Goal: Consume media (video, audio)

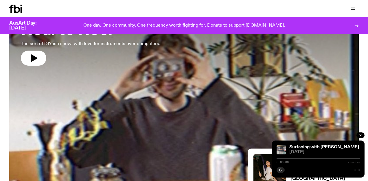
scroll to position [60, 0]
click at [37, 56] on icon "button" at bounding box center [33, 58] width 9 height 9
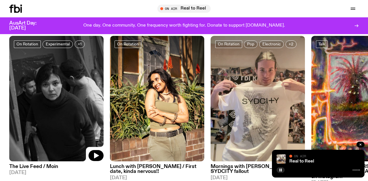
scroll to position [264, 0]
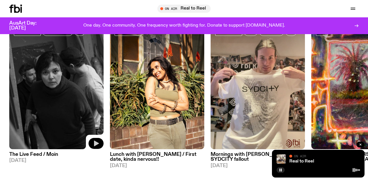
click at [94, 145] on icon "button" at bounding box center [96, 144] width 5 height 6
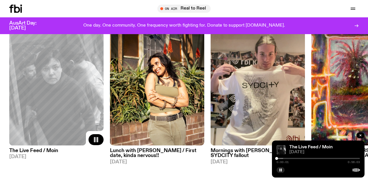
scroll to position [251, 0]
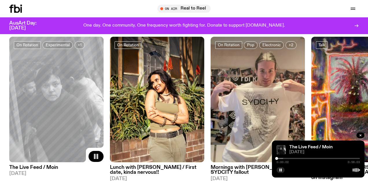
click at [54, 167] on h3 "The Live Feed / Moin" at bounding box center [56, 167] width 94 height 5
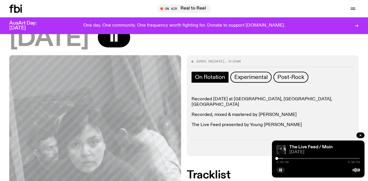
scroll to position [41, 0]
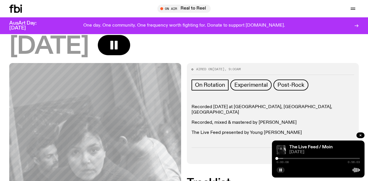
drag, startPoint x: 278, startPoint y: 157, endPoint x: 281, endPoint y: 157, distance: 3.5
click at [281, 157] on div "0:00:08 0:56:03" at bounding box center [318, 160] width 83 height 7
click at [281, 160] on div "0:00:09 0:56:03" at bounding box center [318, 160] width 83 height 7
drag, startPoint x: 279, startPoint y: 160, endPoint x: 283, endPoint y: 160, distance: 4.1
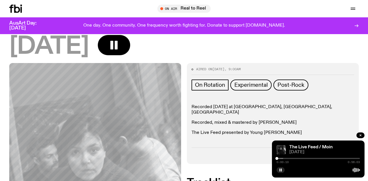
click at [283, 160] on div "0:00:10 0:56:03" at bounding box center [318, 160] width 83 height 7
click at [280, 159] on div at bounding box center [241, 158] width 83 height 1
drag, startPoint x: 282, startPoint y: 158, endPoint x: 293, endPoint y: 158, distance: 10.1
click at [284, 158] on div at bounding box center [282, 158] width 3 height 3
drag, startPoint x: 293, startPoint y: 158, endPoint x: 296, endPoint y: 158, distance: 3.5
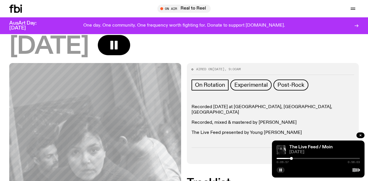
click at [296, 158] on div "0:09:57 0:56:03" at bounding box center [318, 160] width 83 height 7
drag, startPoint x: 293, startPoint y: 158, endPoint x: 298, endPoint y: 158, distance: 4.9
click at [297, 158] on div "0:09:58 0:56:03" at bounding box center [318, 160] width 83 height 7
drag, startPoint x: 292, startPoint y: 159, endPoint x: 302, endPoint y: 159, distance: 9.8
click at [300, 159] on div at bounding box center [298, 158] width 3 height 3
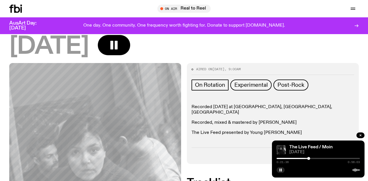
drag, startPoint x: 301, startPoint y: 159, endPoint x: 309, endPoint y: 159, distance: 8.4
click at [309, 159] on div at bounding box center [309, 158] width 3 height 3
click at [360, 134] on icon "button" at bounding box center [360, 135] width 3 height 3
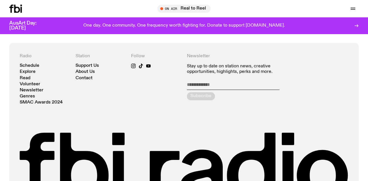
scroll to position [383, 0]
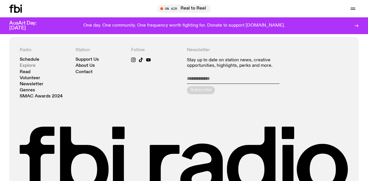
click at [25, 64] on link "Explore" at bounding box center [28, 66] width 16 height 4
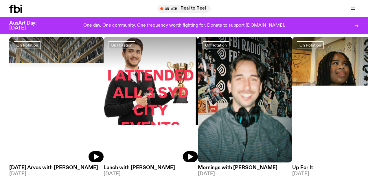
scroll to position [255, 0]
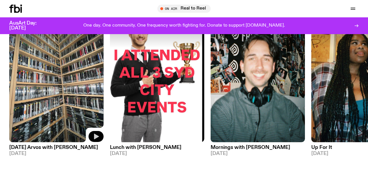
click at [95, 139] on icon "button" at bounding box center [96, 137] width 5 height 6
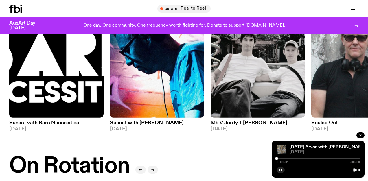
scroll to position [0, 0]
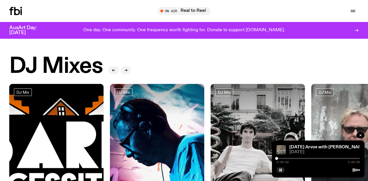
click at [78, 70] on h2 "DJ Mixes" at bounding box center [56, 67] width 94 height 22
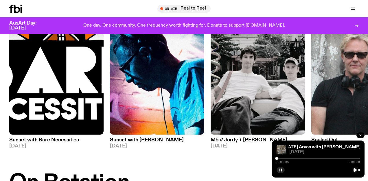
scroll to position [16, 0]
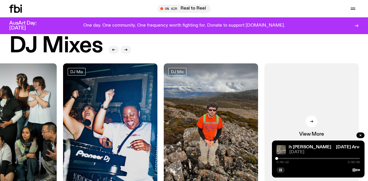
click at [283, 170] on button "button" at bounding box center [281, 170] width 8 height 6
click at [353, 10] on icon "button" at bounding box center [353, 10] width 5 height 0
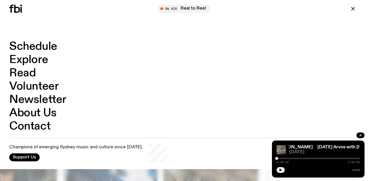
click at [34, 98] on link "Newsletter" at bounding box center [37, 99] width 57 height 11
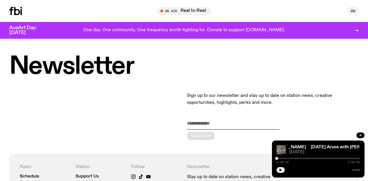
click at [354, 10] on icon "button" at bounding box center [353, 10] width 5 height 0
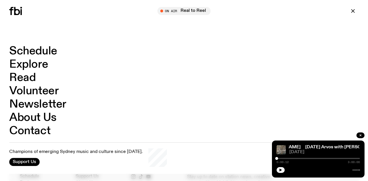
click at [34, 115] on link "About Us" at bounding box center [32, 117] width 47 height 11
